Goal: Information Seeking & Learning: Learn about a topic

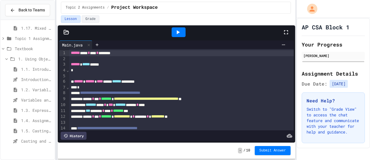
scroll to position [99, 0]
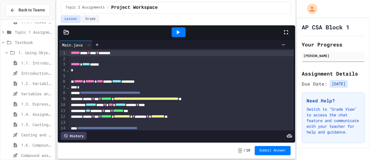
click at [31, 101] on span "1.3. Expressions and Output [New]" at bounding box center [36, 104] width 31 height 6
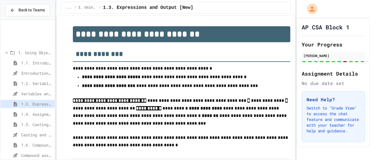
scroll to position [140, 0]
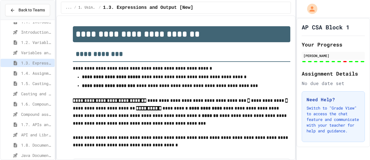
click at [37, 81] on span "1.5. Casting and Ranges of Values" at bounding box center [36, 83] width 31 height 6
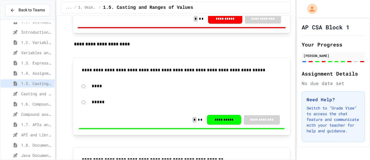
scroll to position [1989, 0]
